Goal: Transaction & Acquisition: Purchase product/service

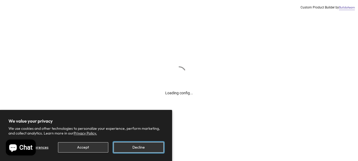
click at [131, 146] on button "Decline" at bounding box center [139, 147] width 50 height 10
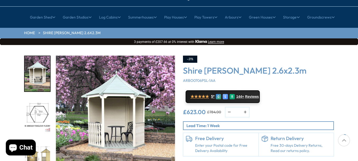
scroll to position [53, 0]
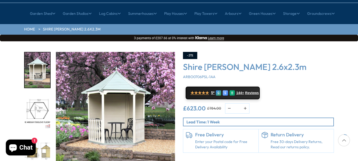
click at [119, 114] on img "1 / 8" at bounding box center [115, 111] width 119 height 119
click at [131, 112] on img "1 / 8" at bounding box center [115, 111] width 119 height 119
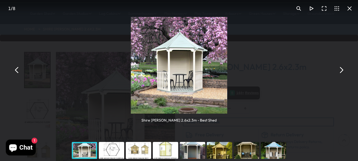
click at [324, 10] on button "You can close this modal content with the ESC key" at bounding box center [324, 8] width 13 height 13
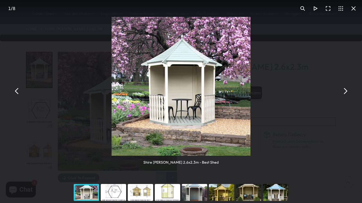
click at [234, 101] on img "You can close this modal content with the ESC key" at bounding box center [181, 86] width 139 height 139
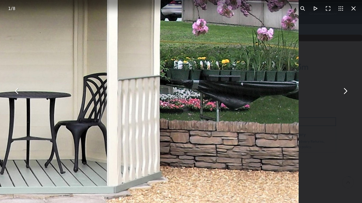
click at [205, 110] on img "You can close this modal content with the ESC key" at bounding box center [27, 43] width 543 height 543
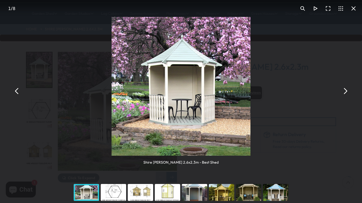
click at [226, 115] on img "You can close this modal content with the ESC key" at bounding box center [181, 86] width 139 height 139
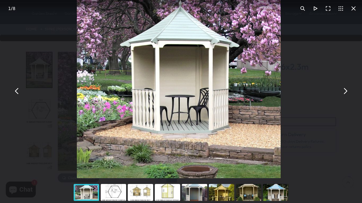
click at [345, 92] on button "You can close this modal content with the ESC key" at bounding box center [345, 91] width 13 height 13
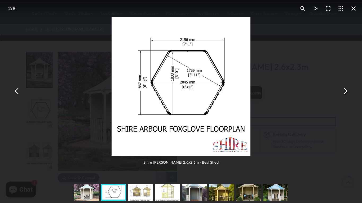
click at [345, 92] on button "You can close this modal content with the ESC key" at bounding box center [345, 91] width 13 height 13
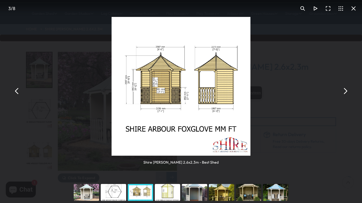
click at [345, 92] on button "You can close this modal content with the ESC key" at bounding box center [345, 91] width 13 height 13
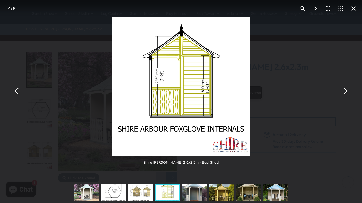
click at [344, 92] on button "You can close this modal content with the ESC key" at bounding box center [345, 91] width 13 height 13
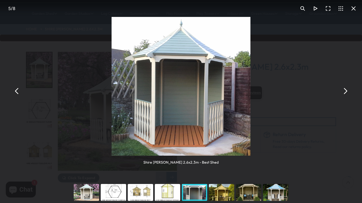
click at [344, 92] on button "You can close this modal content with the ESC key" at bounding box center [345, 91] width 13 height 13
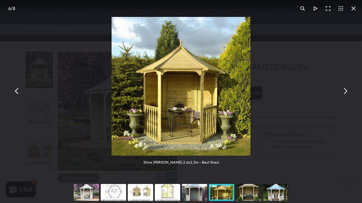
click at [344, 92] on button "You can close this modal content with the ESC key" at bounding box center [345, 91] width 13 height 13
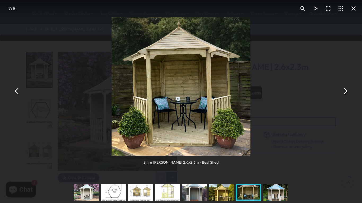
click at [344, 92] on button "You can close this modal content with the ESC key" at bounding box center [345, 91] width 13 height 13
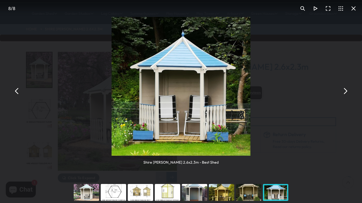
click at [344, 92] on button "You can close this modal content with the ESC key" at bounding box center [345, 91] width 13 height 13
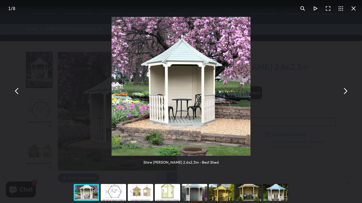
click at [344, 92] on button "You can close this modal content with the ESC key" at bounding box center [345, 91] width 13 height 13
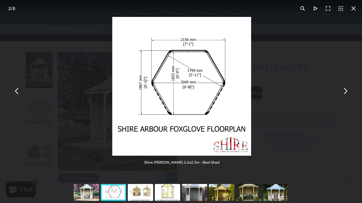
click at [344, 92] on button "You can close this modal content with the ESC key" at bounding box center [345, 91] width 13 height 13
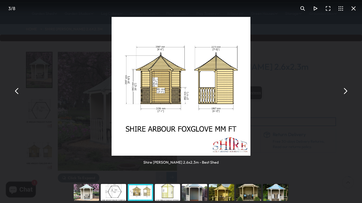
click at [344, 92] on button "You can close this modal content with the ESC key" at bounding box center [345, 91] width 13 height 13
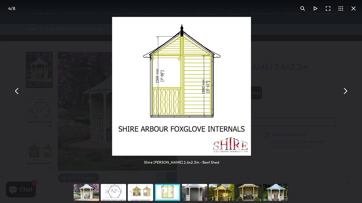
click at [344, 92] on button "You can close this modal content with the ESC key" at bounding box center [345, 91] width 13 height 13
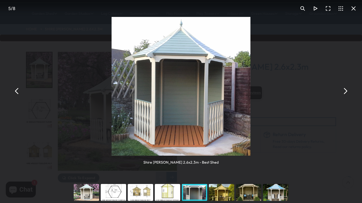
click at [352, 8] on button "You can close this modal content with the ESC key" at bounding box center [353, 8] width 13 height 13
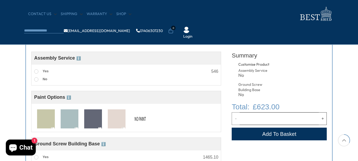
scroll to position [212, 0]
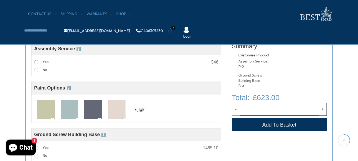
click at [35, 62] on span at bounding box center [36, 62] width 4 height 4
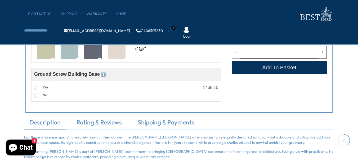
scroll to position [265, 0]
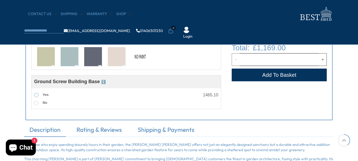
click at [37, 96] on span at bounding box center [36, 95] width 4 height 4
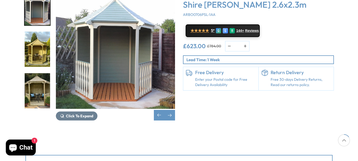
scroll to position [106, 0]
